Goal: Check status: Check status

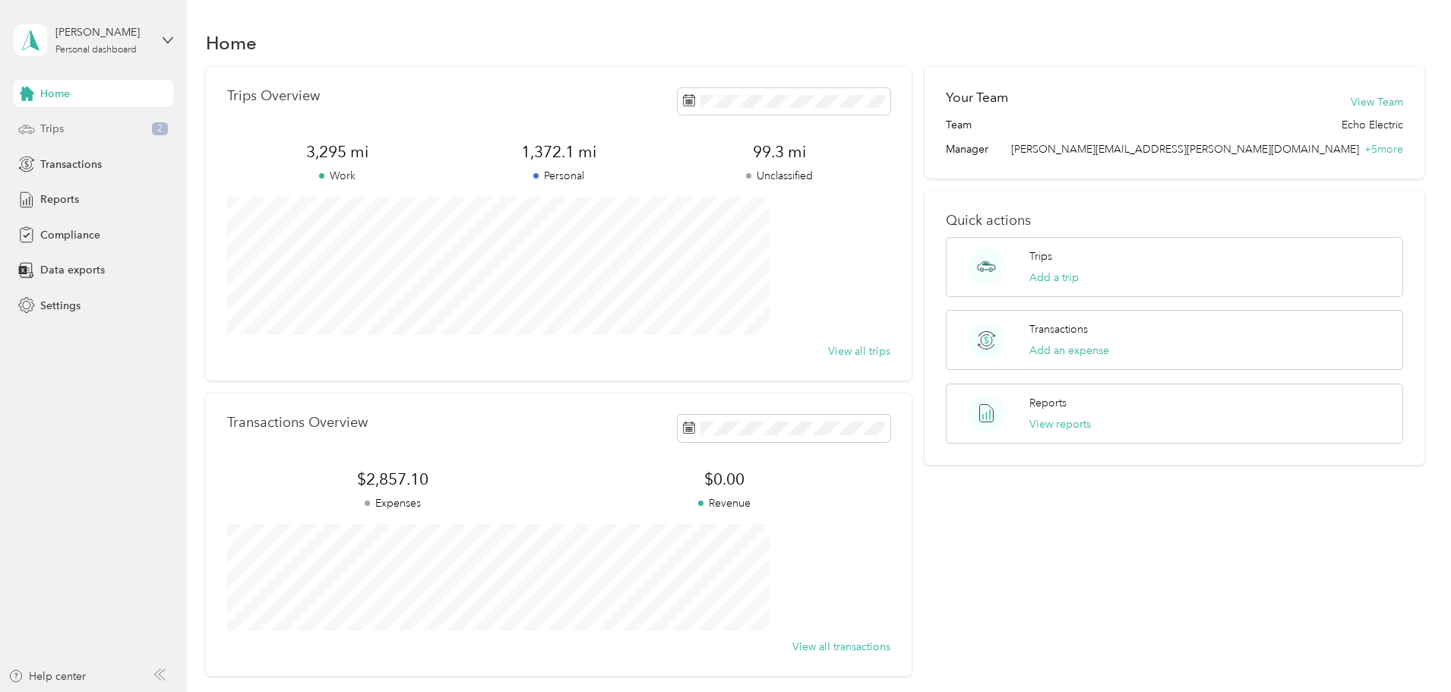
click at [36, 133] on div "Trips 2" at bounding box center [94, 128] width 160 height 27
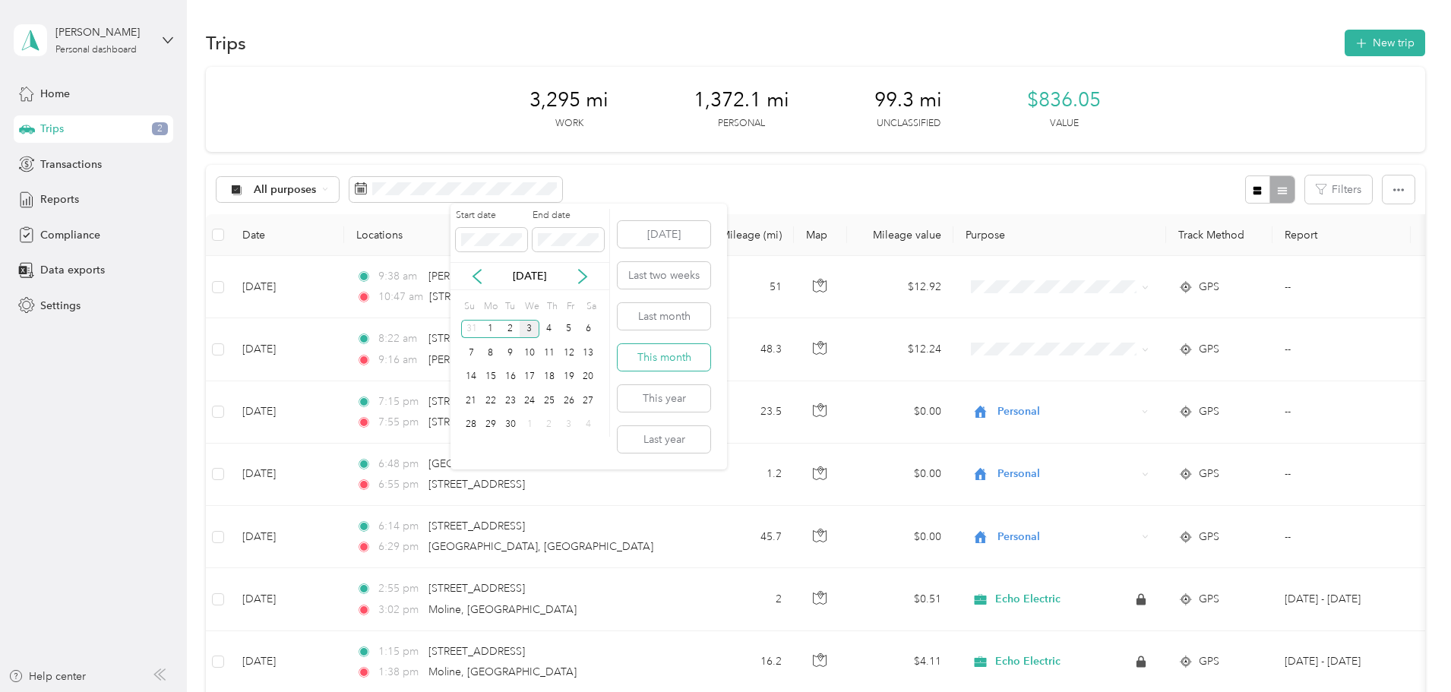
click at [675, 359] on button "This month" at bounding box center [664, 357] width 93 height 27
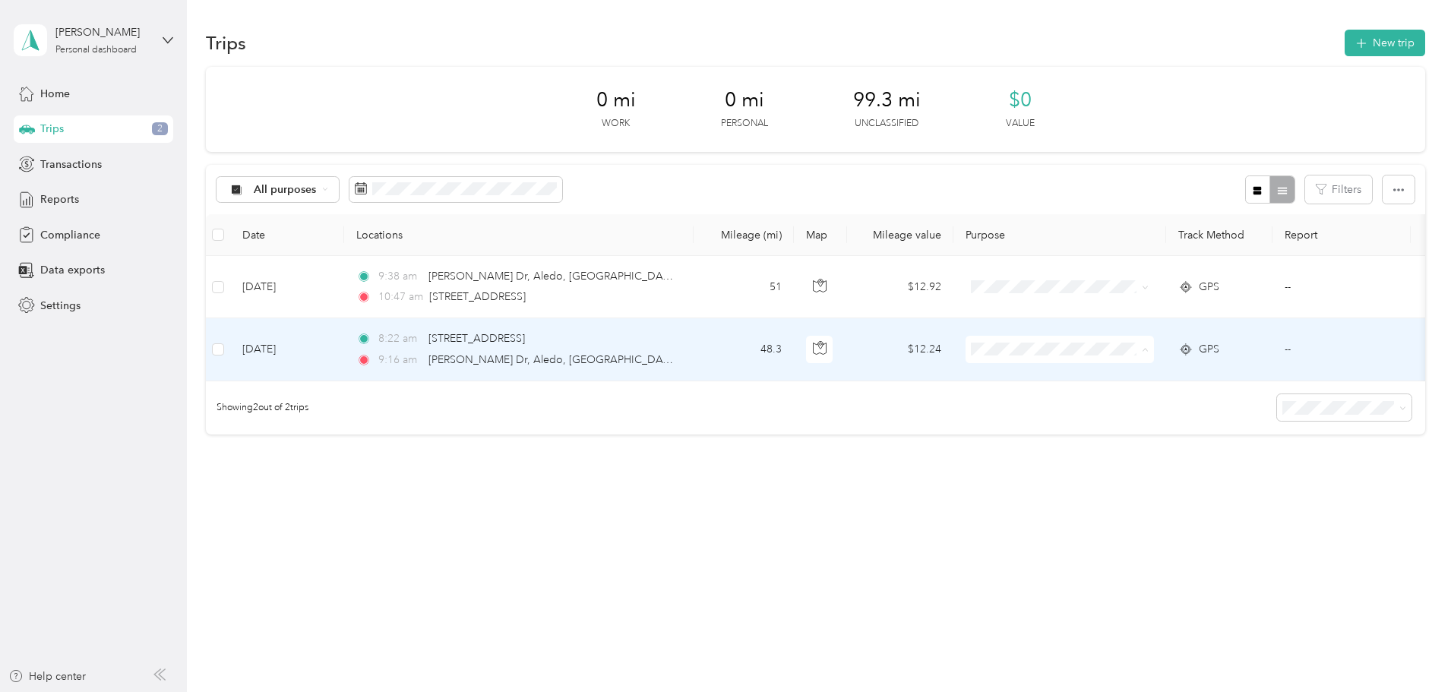
click at [1155, 372] on span "Echo Electric" at bounding box center [1175, 378] width 141 height 16
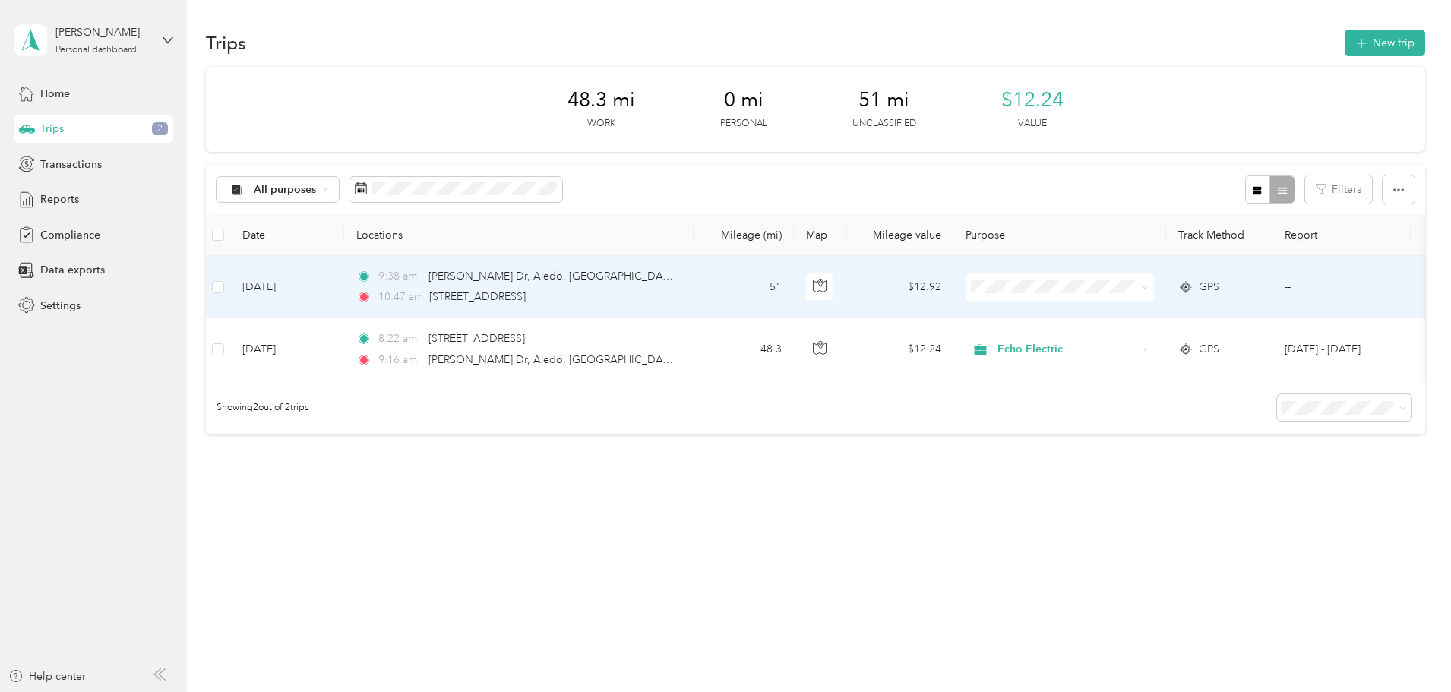
click at [1150, 314] on span "Echo Electric" at bounding box center [1175, 314] width 141 height 16
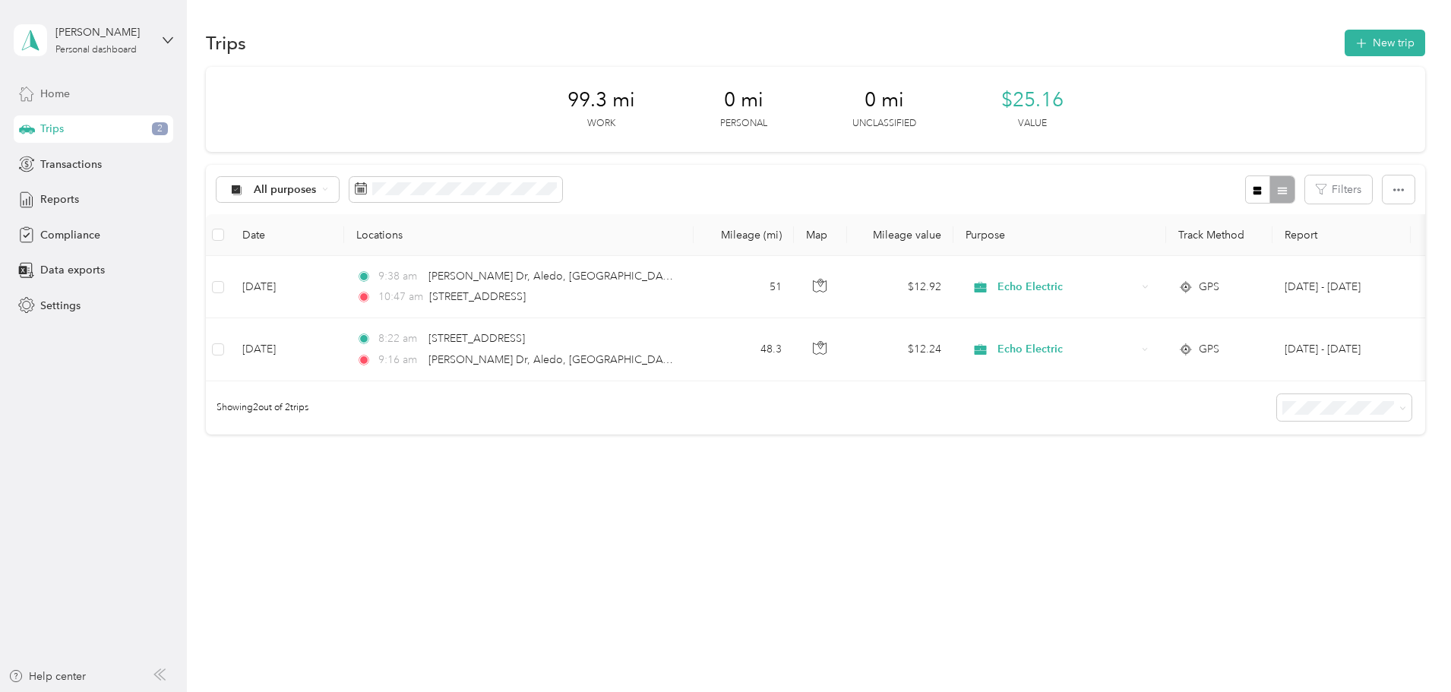
click at [114, 95] on div "Home" at bounding box center [94, 93] width 160 height 27
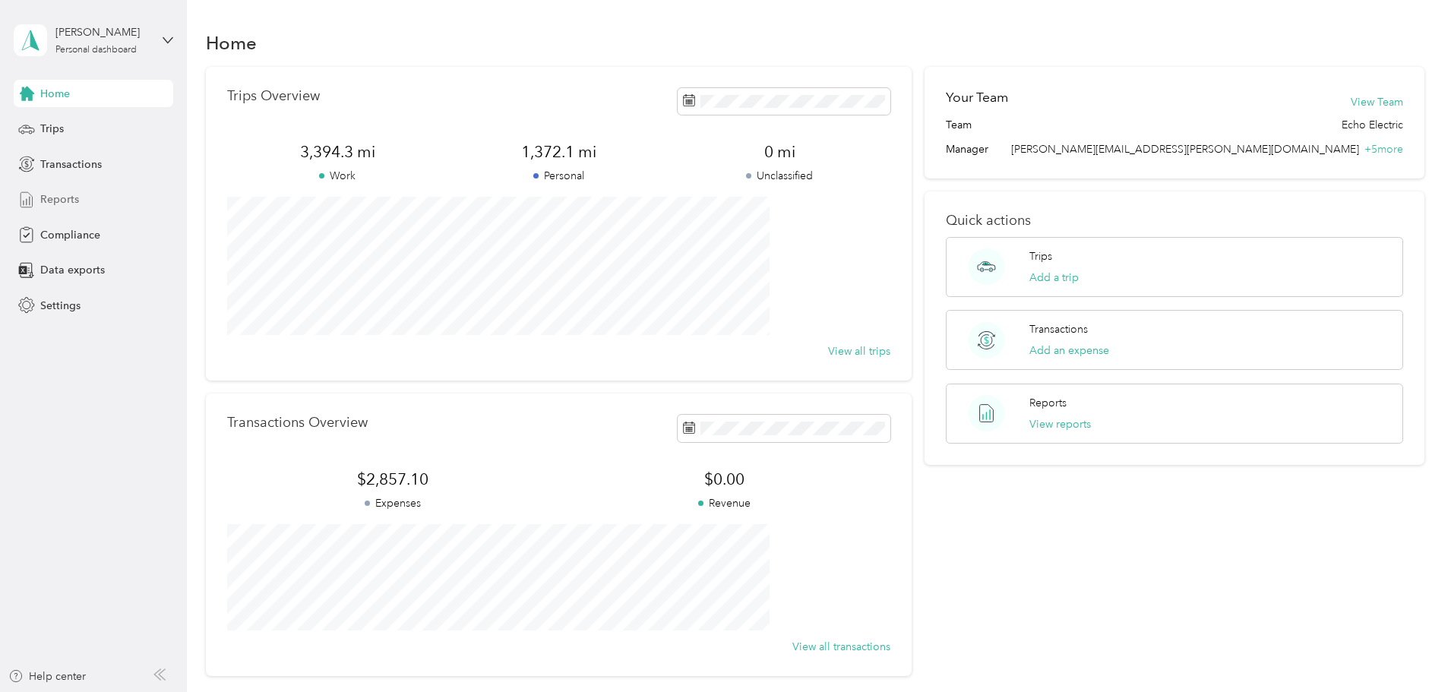
click at [97, 193] on div "Reports" at bounding box center [94, 199] width 160 height 27
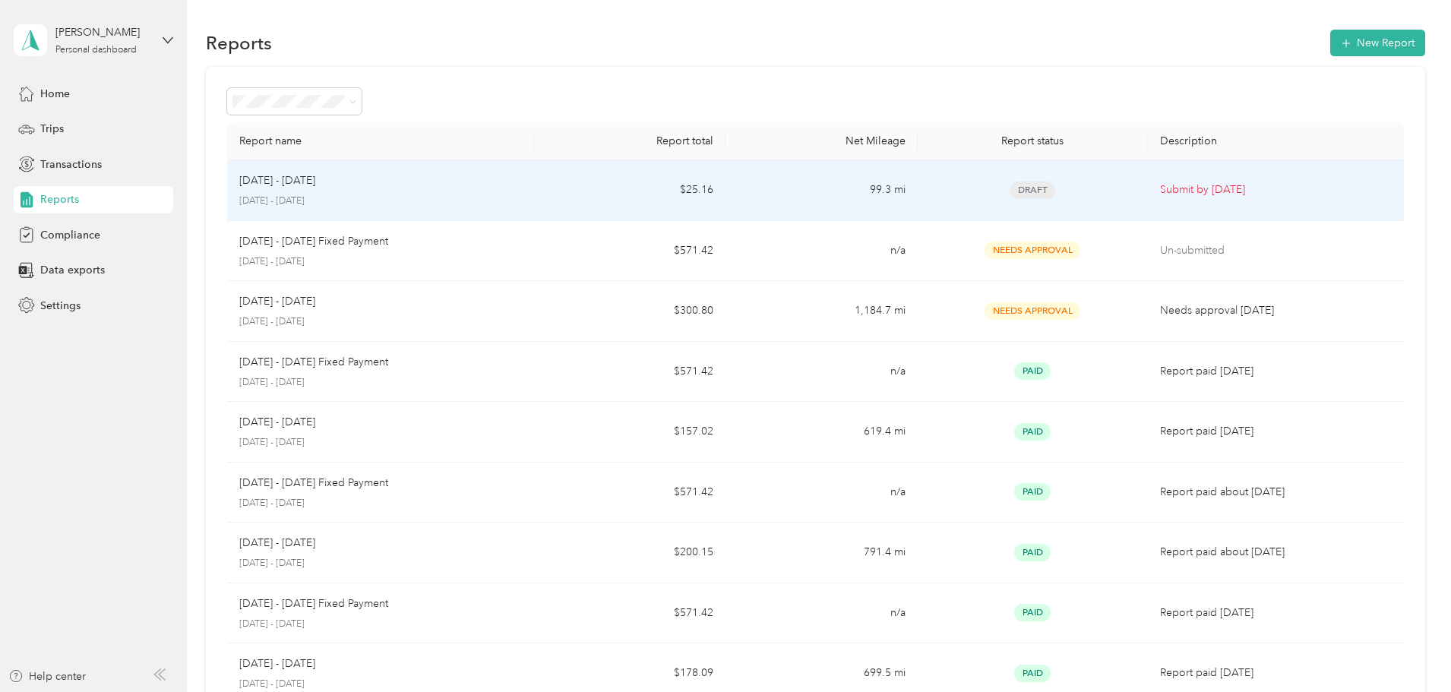
click at [764, 197] on td "99.3 mi" at bounding box center [820, 190] width 191 height 61
